Goal: Information Seeking & Learning: Learn about a topic

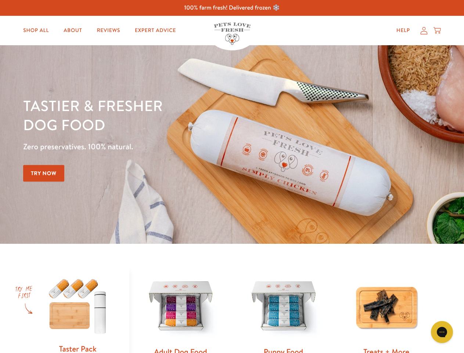
click at [232, 176] on div "Tastier & fresher dog food Zero preservatives. 100% natural. Try Now" at bounding box center [162, 144] width 278 height 97
click at [442, 332] on icon "Gorgias live chat" at bounding box center [441, 331] width 7 height 7
